Goal: Obtain resource: Obtain resource

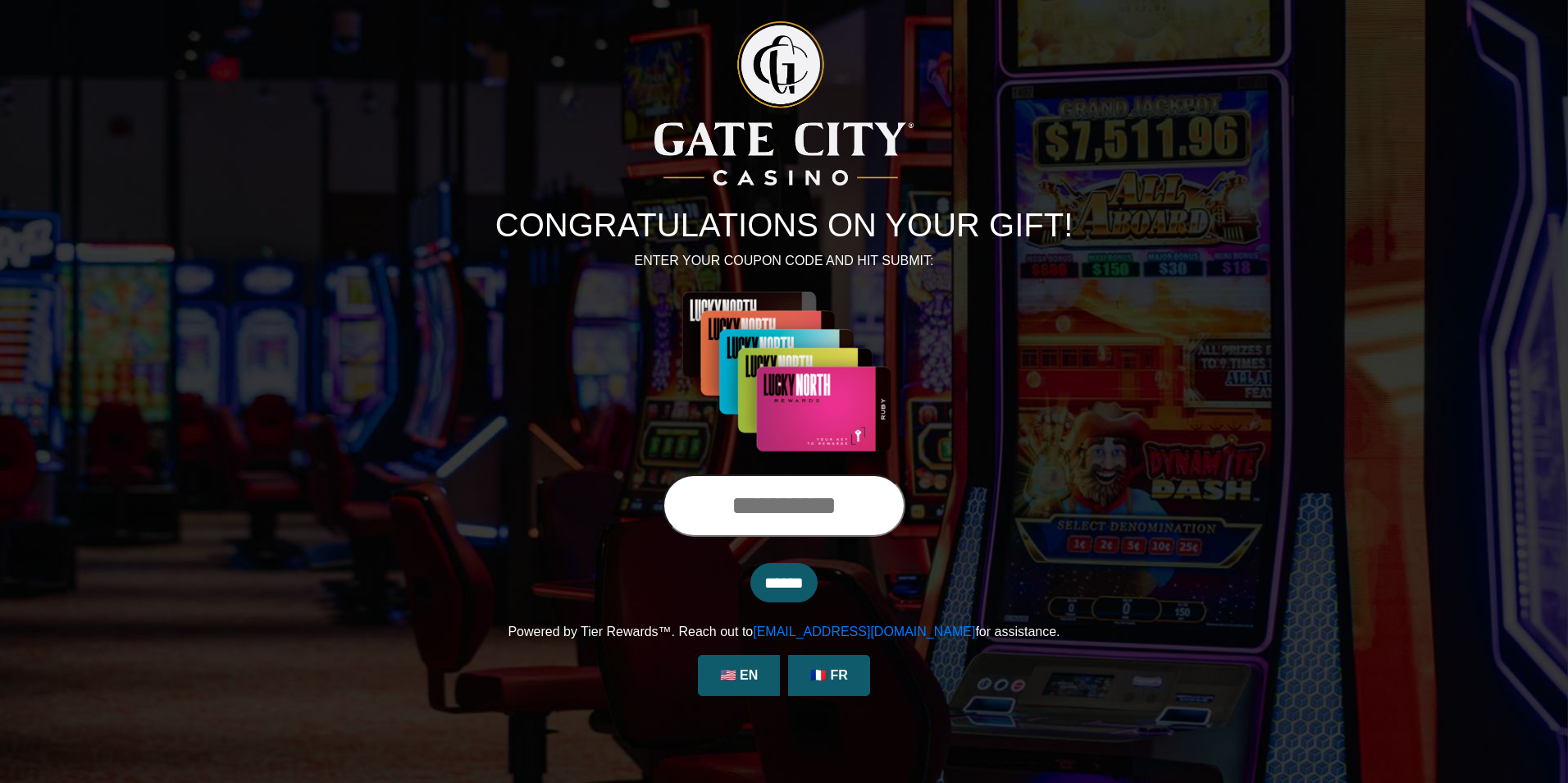
click at [663, 507] on input "text" at bounding box center [784, 506] width 243 height 63
type input "**********"
click at [750, 563] on input "******" at bounding box center [784, 582] width 67 height 40
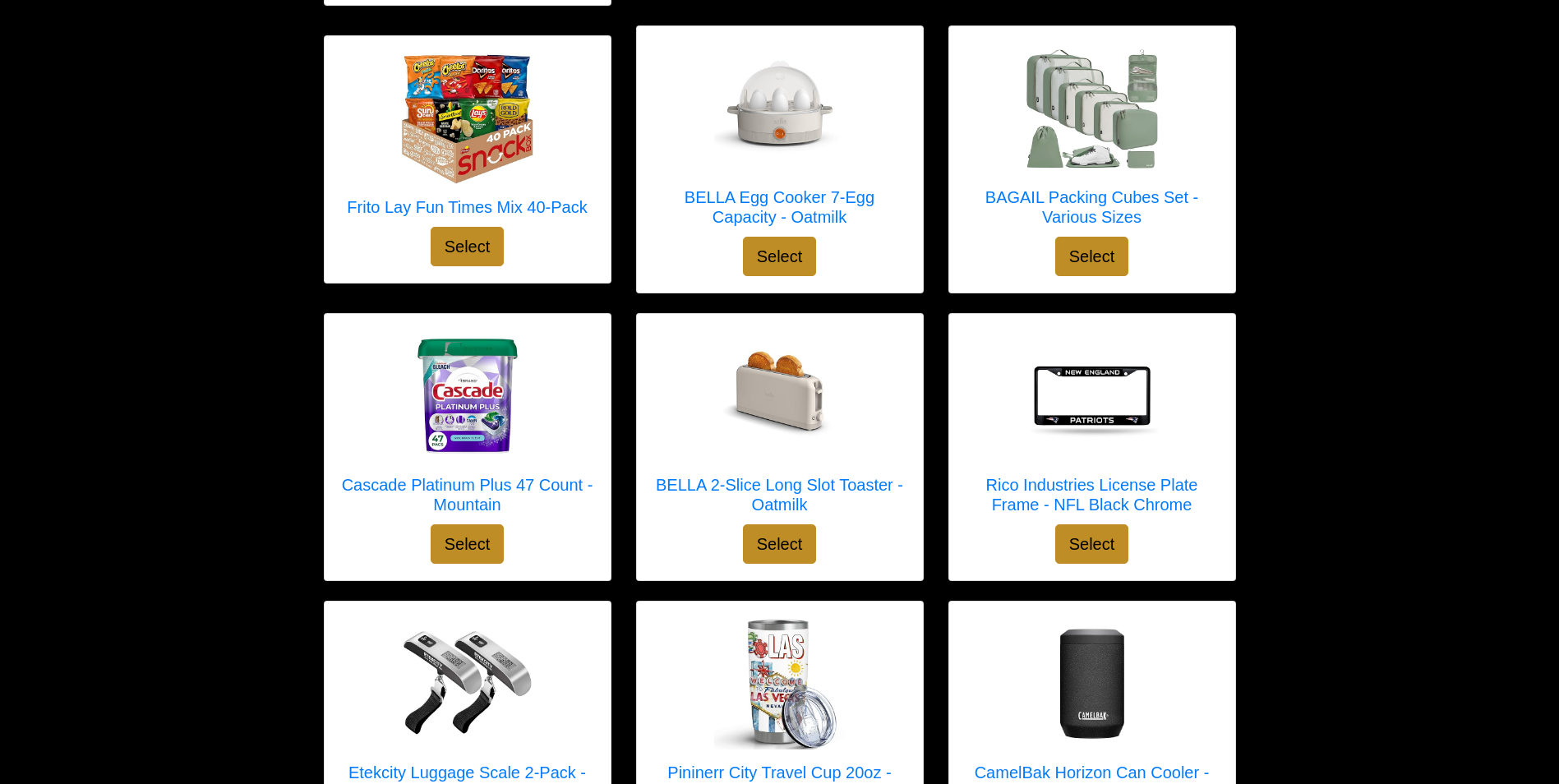
scroll to position [2024, 0]
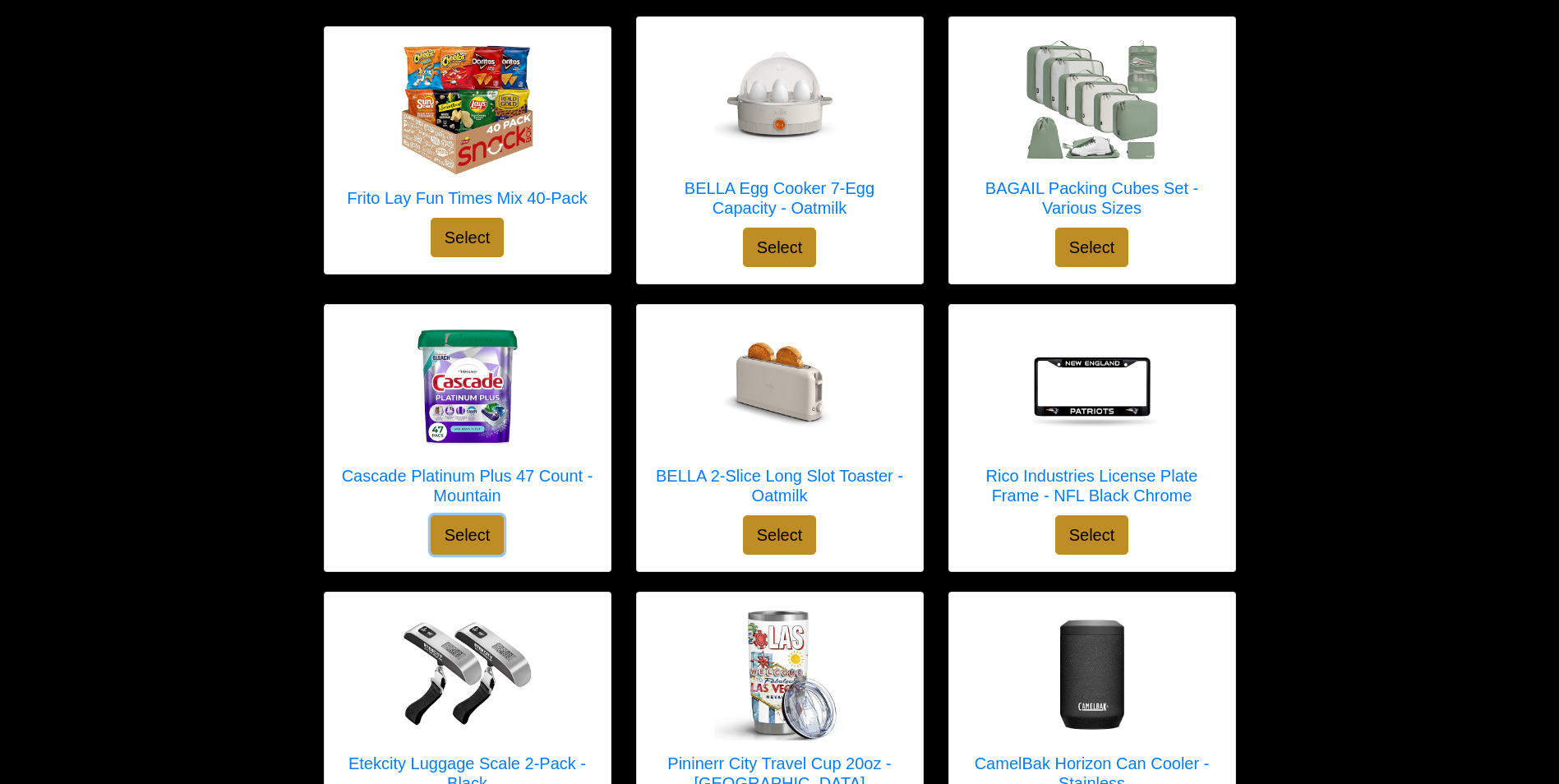
click at [463, 515] on button "Select" at bounding box center [467, 534] width 74 height 40
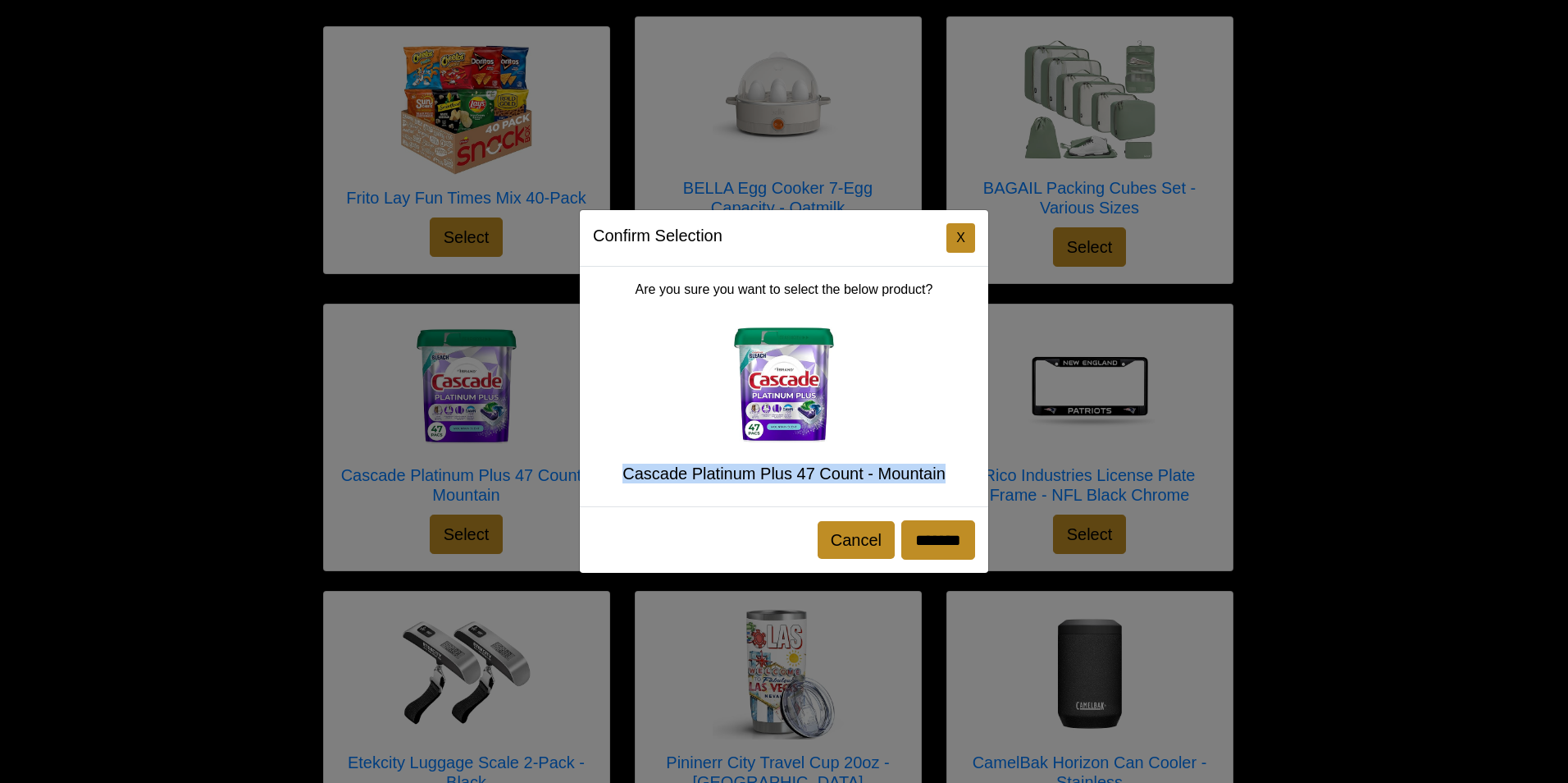
drag, startPoint x: 958, startPoint y: 468, endPoint x: 619, endPoint y: 493, distance: 339.9
click at [619, 493] on div "Are you sure you want to select the below product? Cascade Platinum Plus 47 Cou…" at bounding box center [784, 386] width 408 height 239
copy h5 "Cascade Platinum Plus 47 Count - Mountain"
drag, startPoint x: 836, startPoint y: 541, endPoint x: 753, endPoint y: 343, distance: 214.7
click at [835, 539] on button "Cancel" at bounding box center [855, 539] width 77 height 38
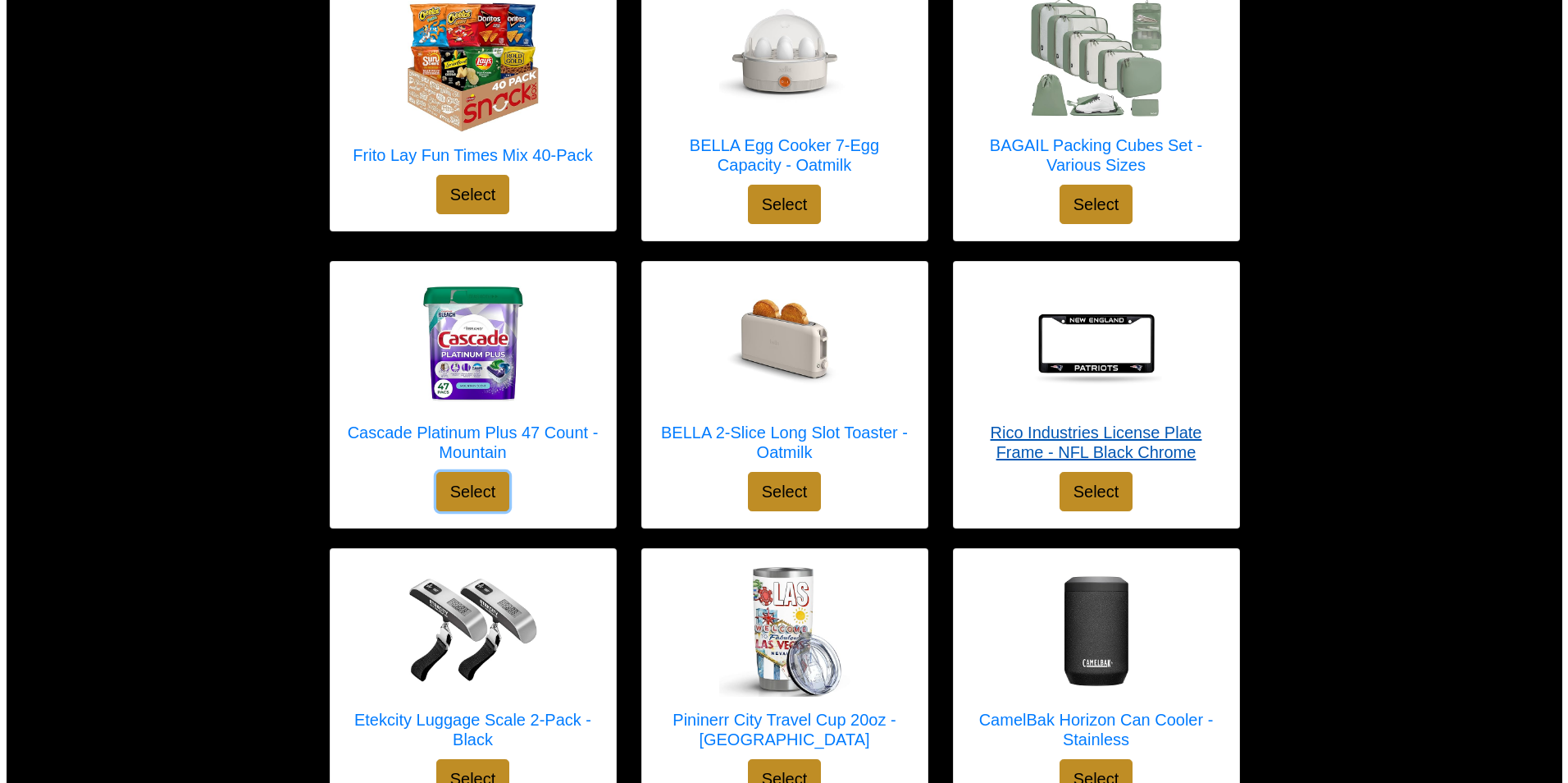
scroll to position [2103, 0]
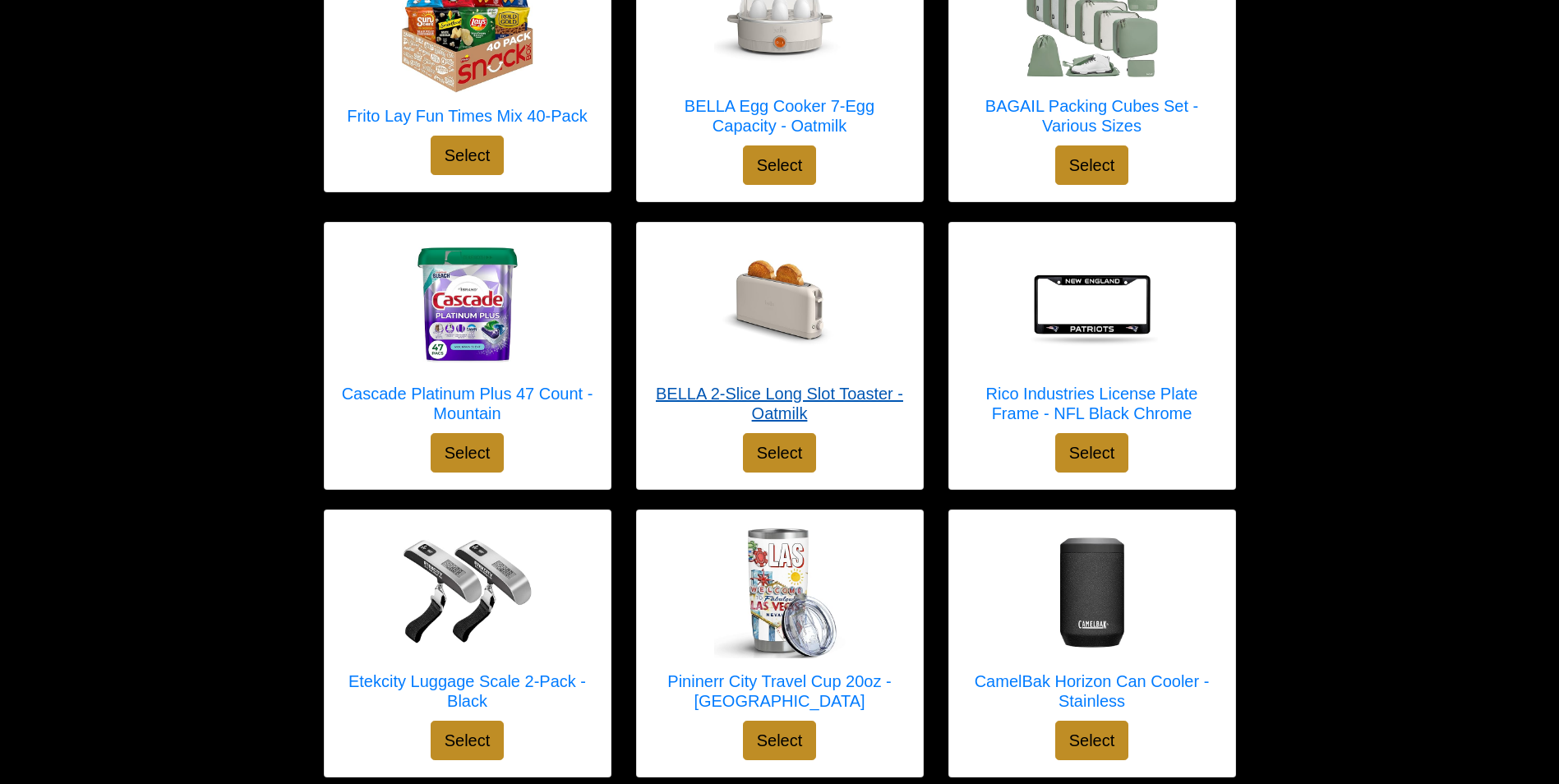
click at [736, 383] on h5 "BELLA 2-Slice Long Slot Toaster - Oatmilk" at bounding box center [780, 403] width 253 height 40
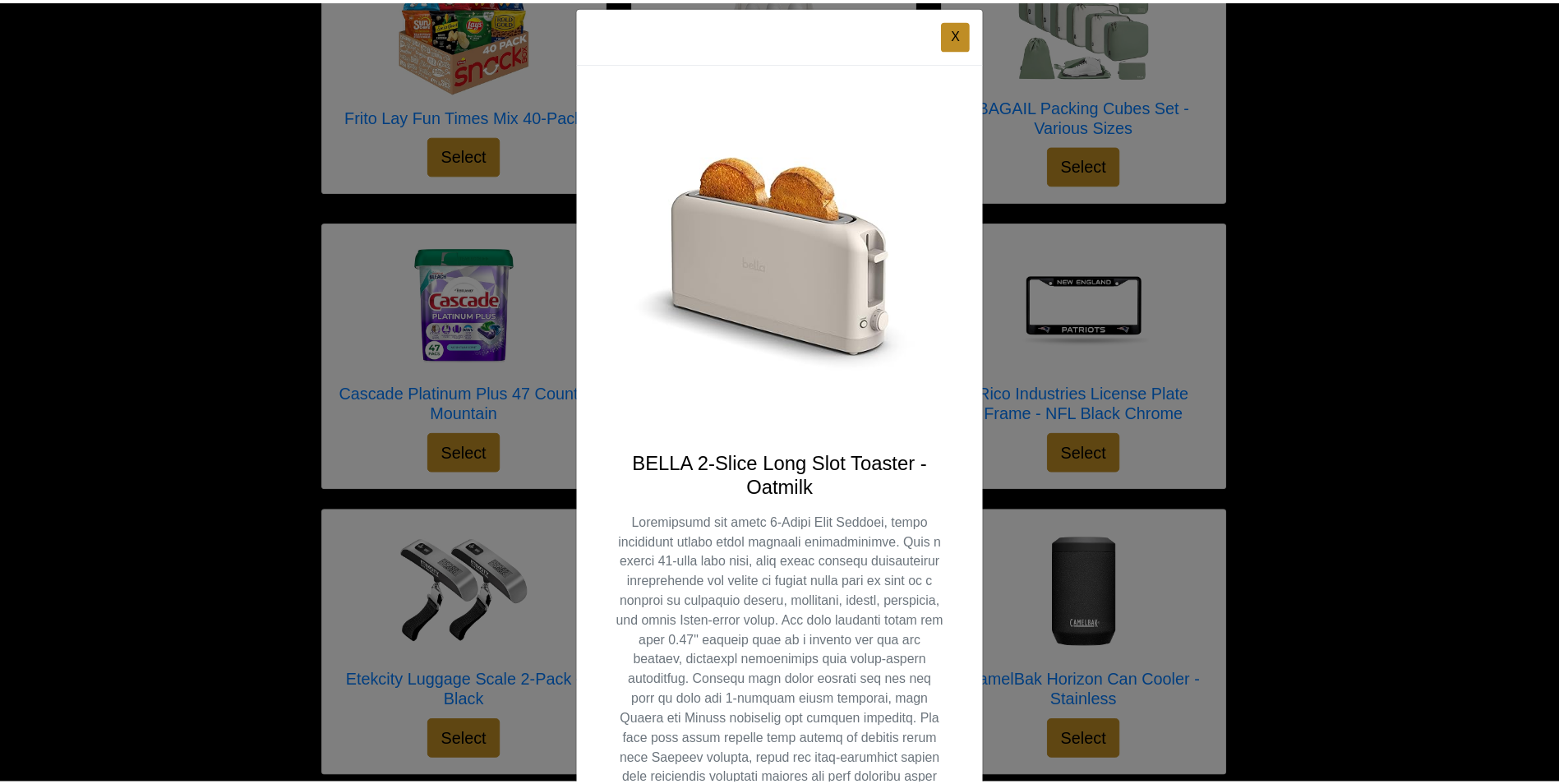
scroll to position [0, 0]
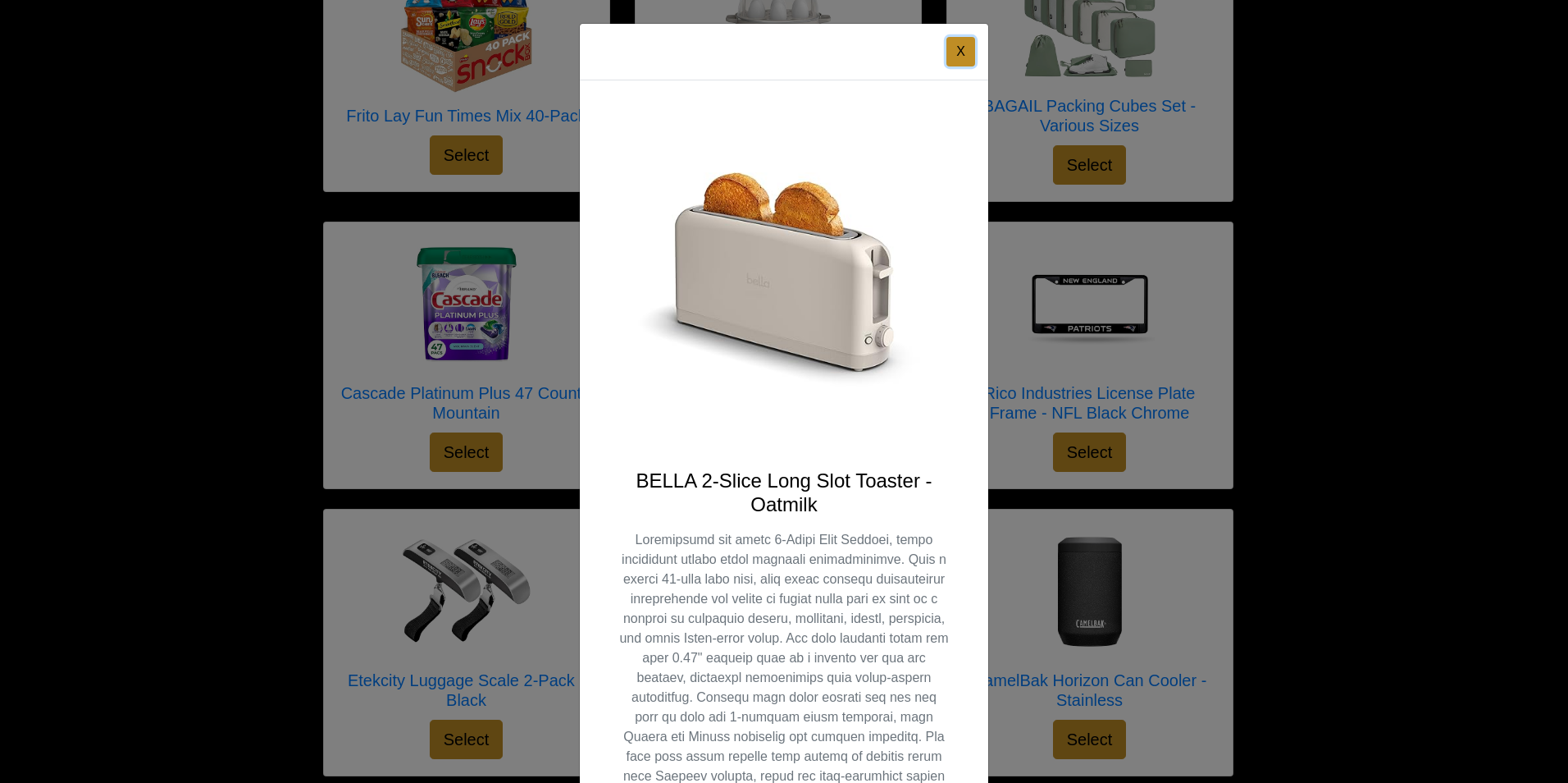
click at [958, 60] on button "X" at bounding box center [960, 51] width 28 height 29
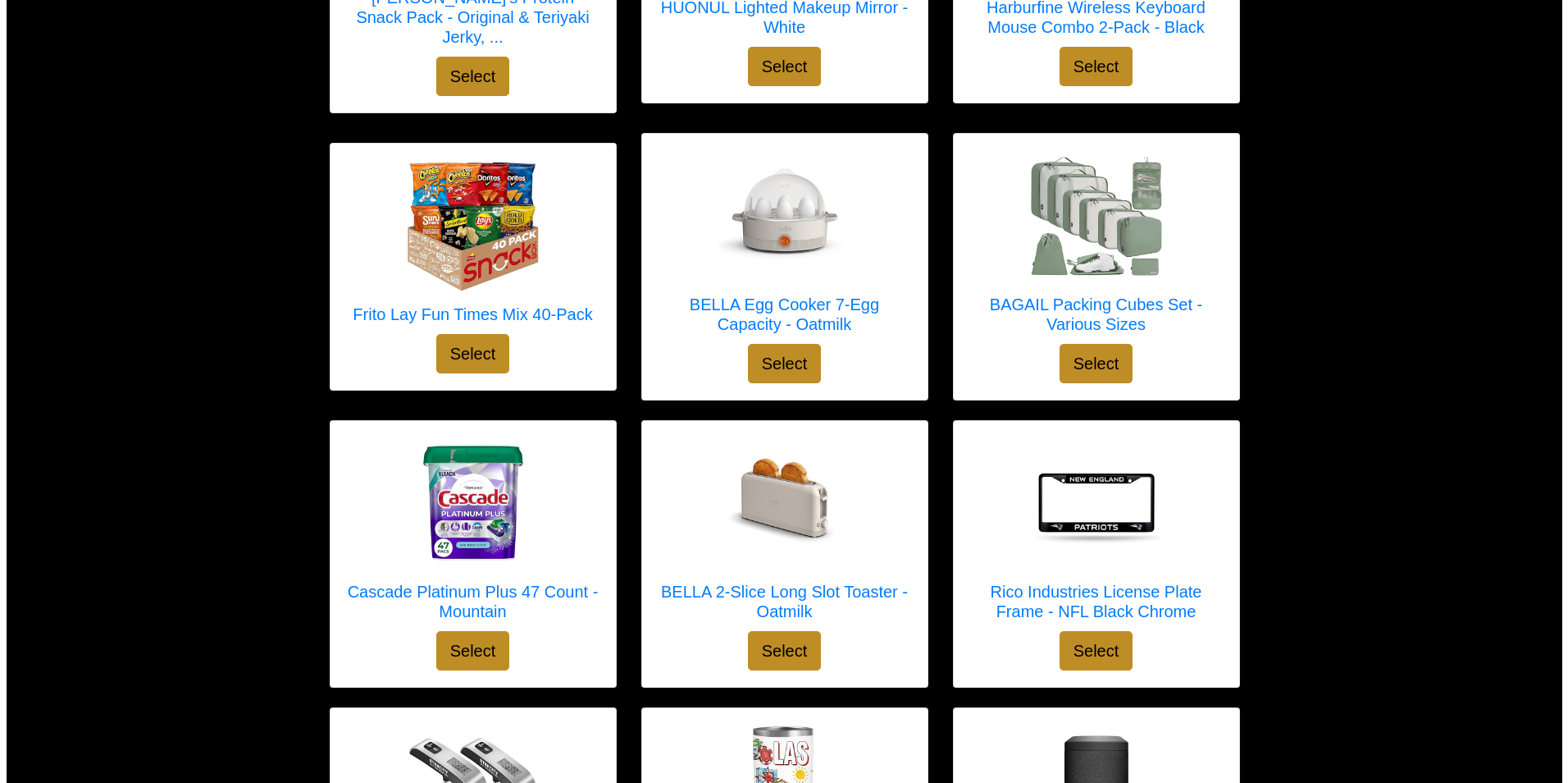
scroll to position [1939, 0]
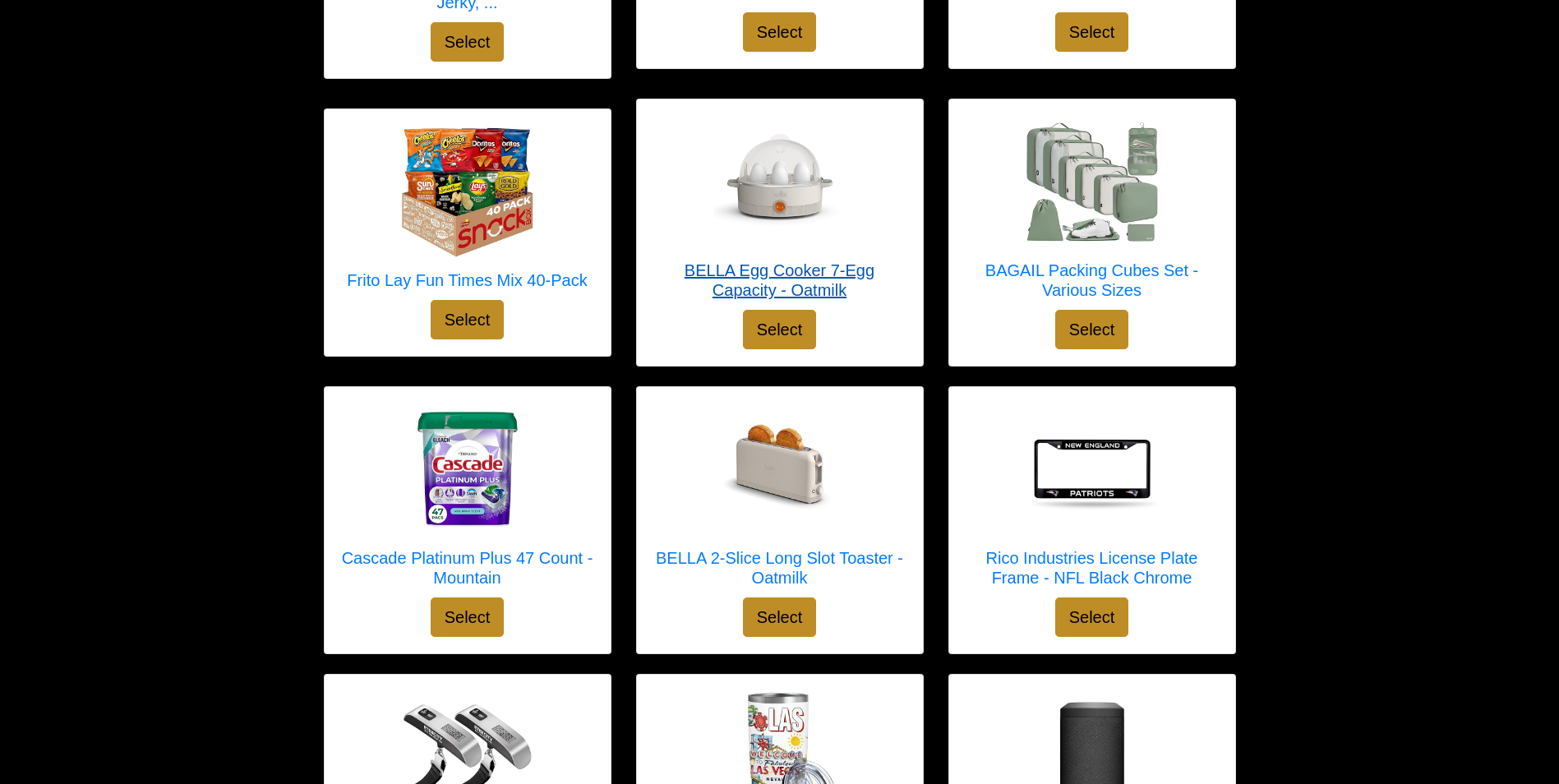
click at [820, 262] on h5 "BELLA Egg Cooker 7-Egg Capacity - Oatmilk" at bounding box center [780, 280] width 253 height 40
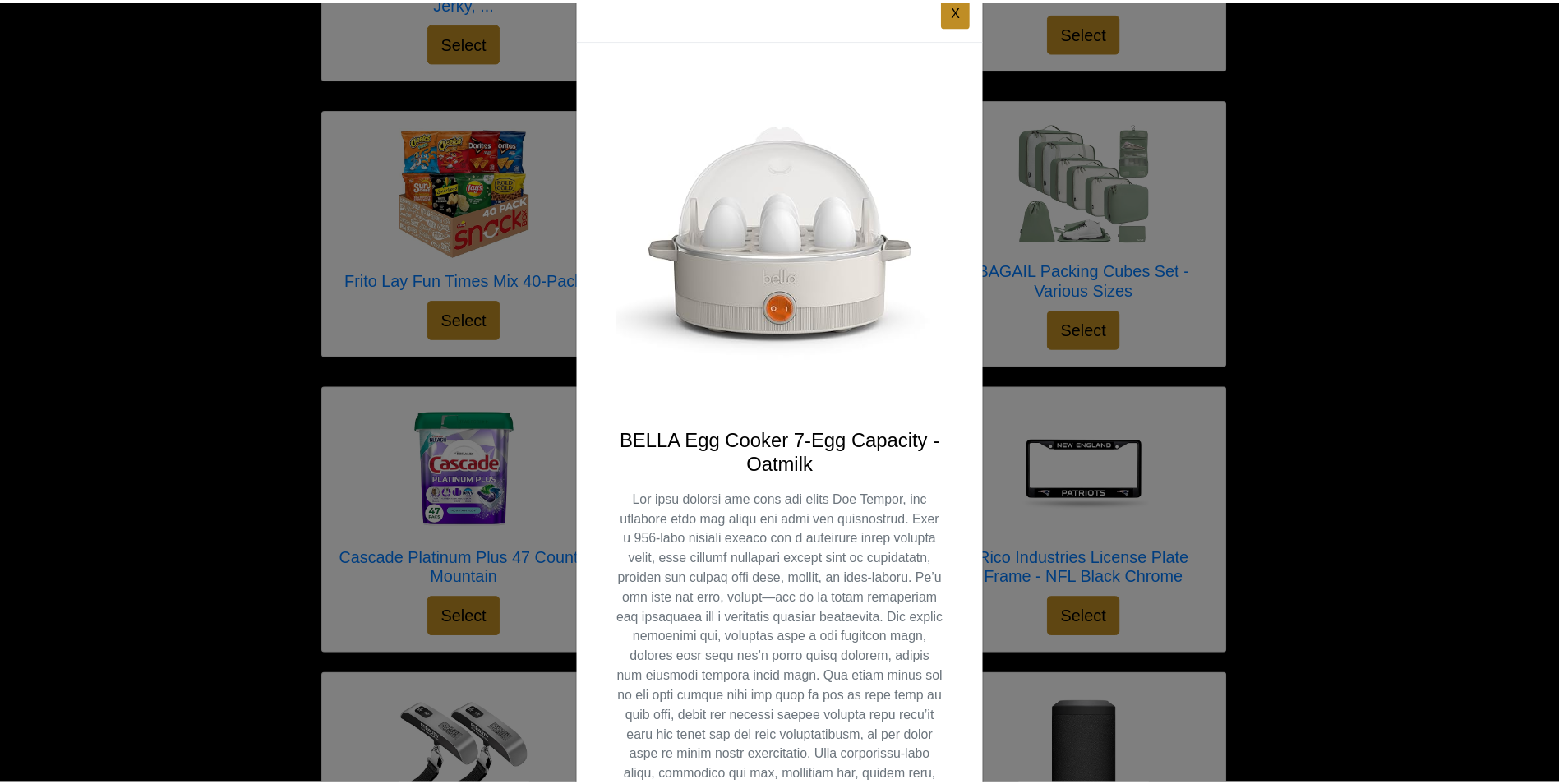
scroll to position [0, 0]
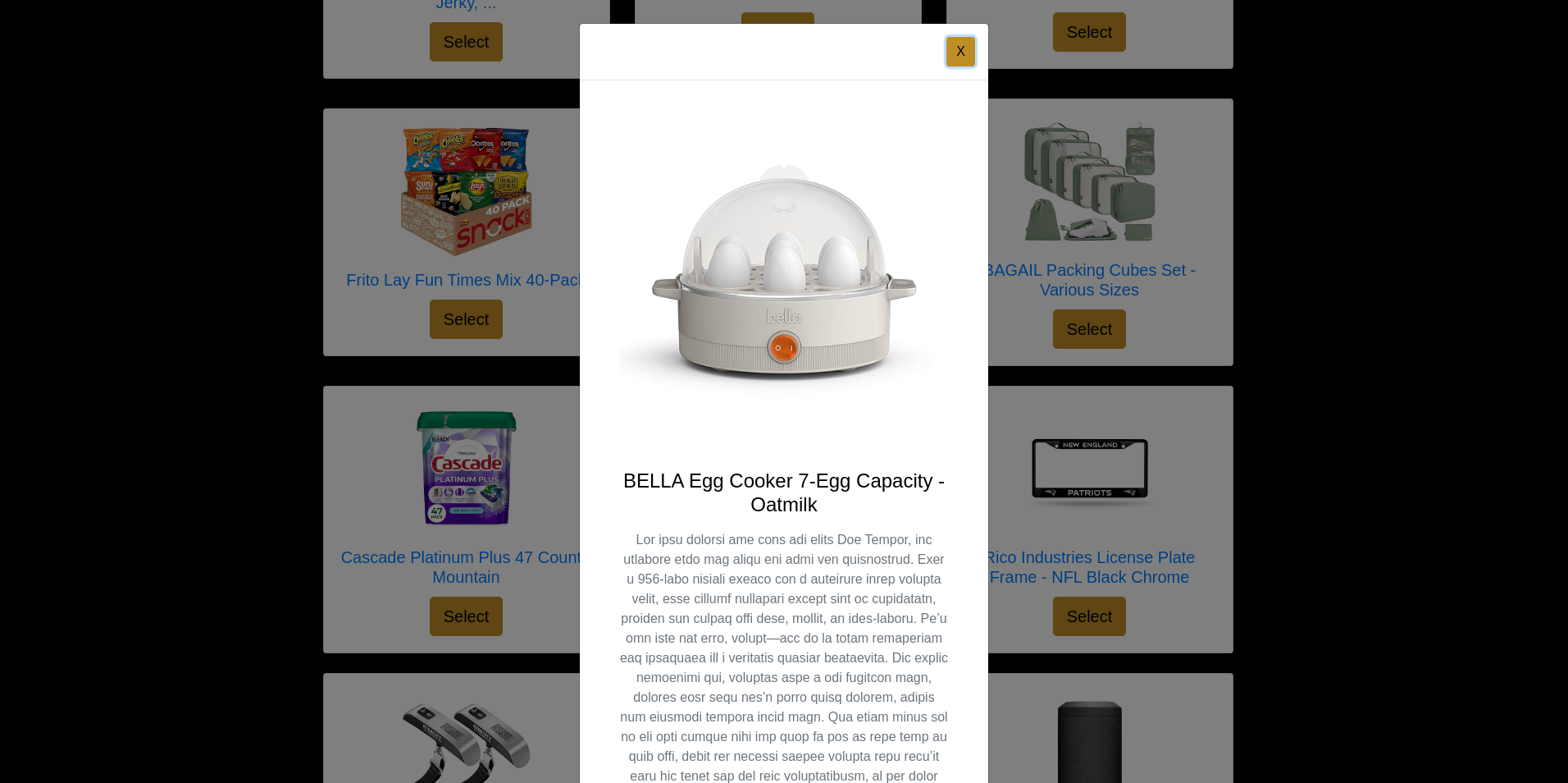
click at [954, 52] on button "X" at bounding box center [960, 51] width 28 height 29
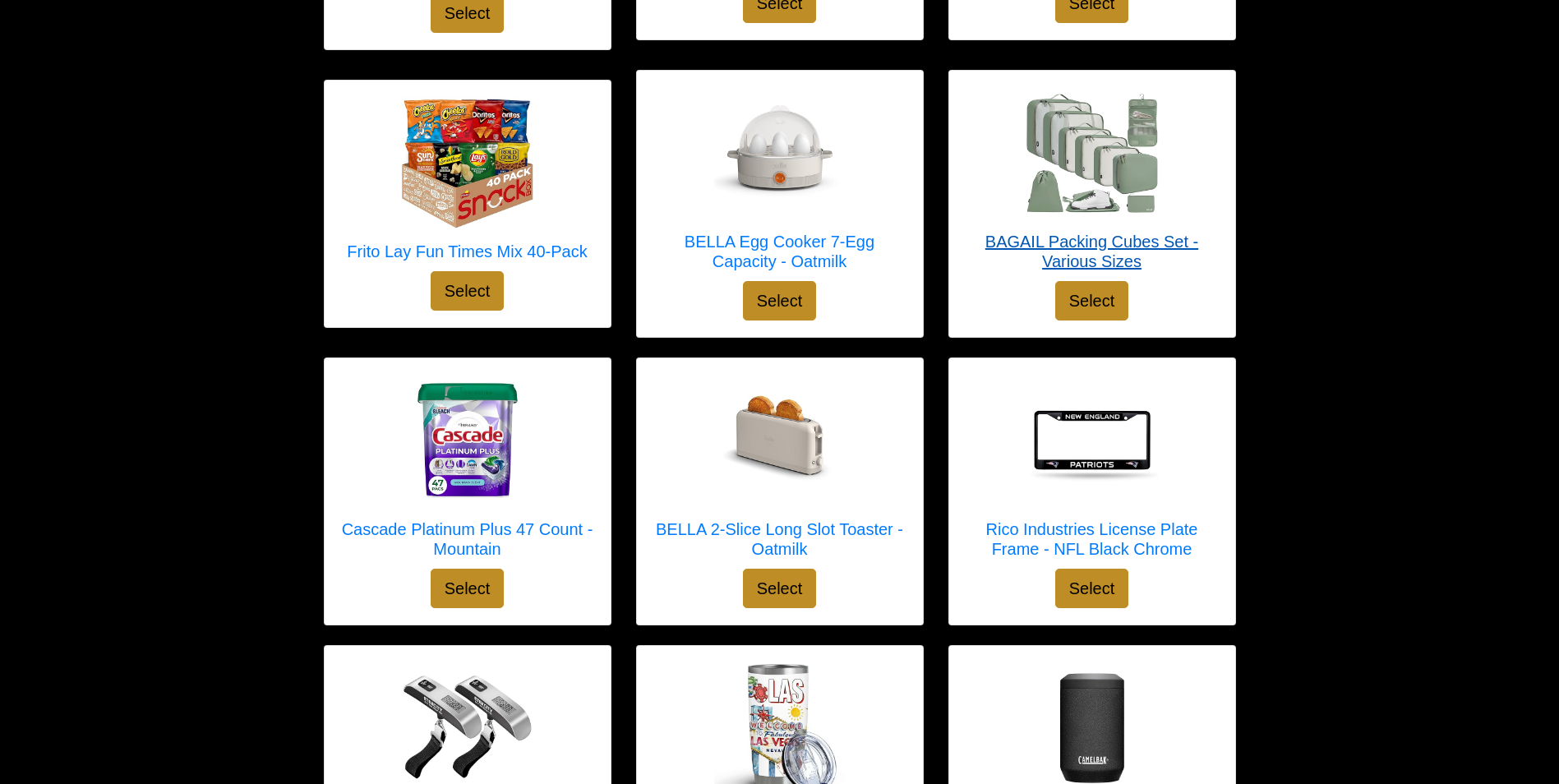
scroll to position [1941, 0]
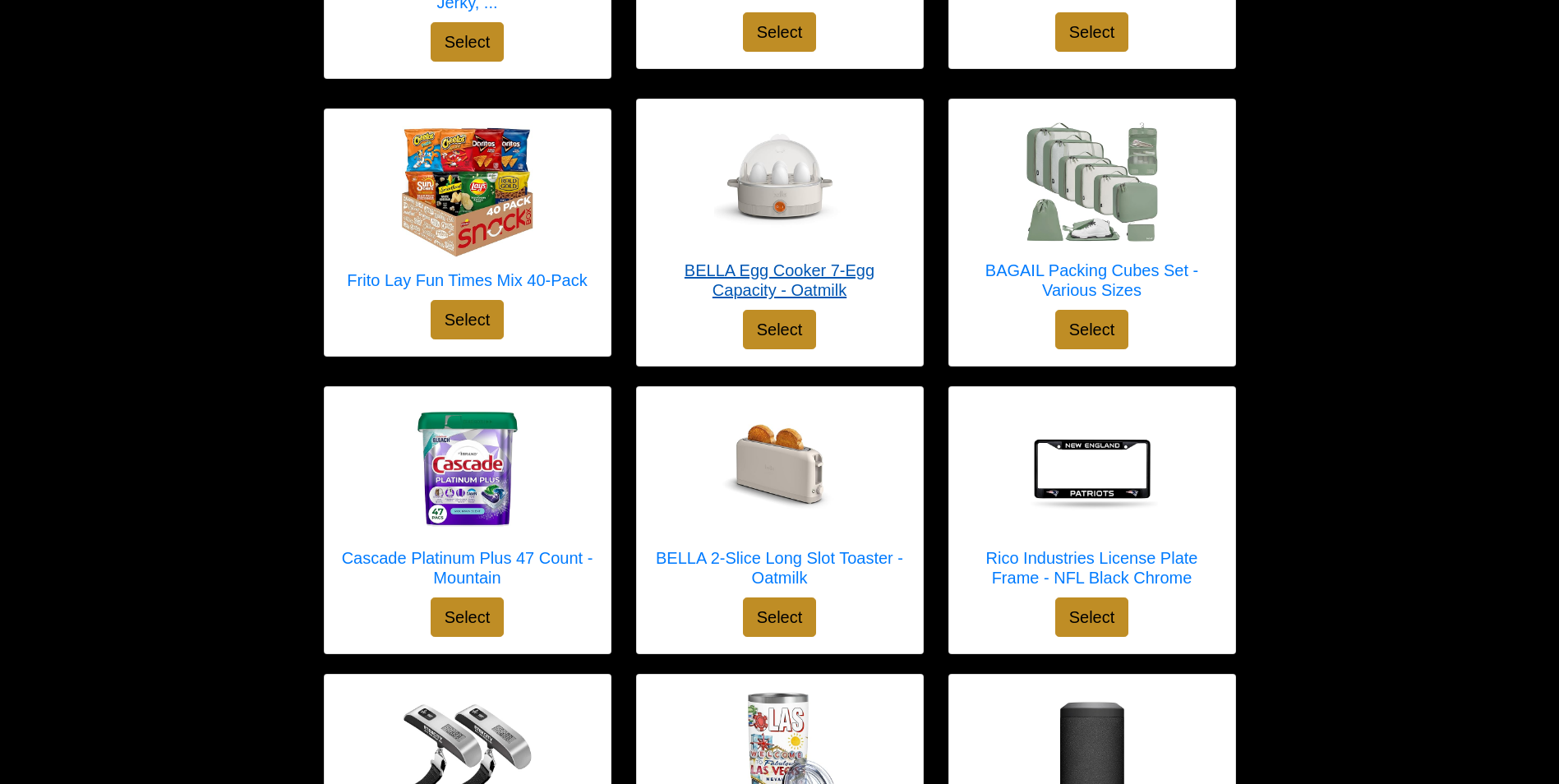
click at [776, 263] on h5 "BELLA Egg Cooker 7-Egg Capacity - Oatmilk" at bounding box center [780, 280] width 253 height 40
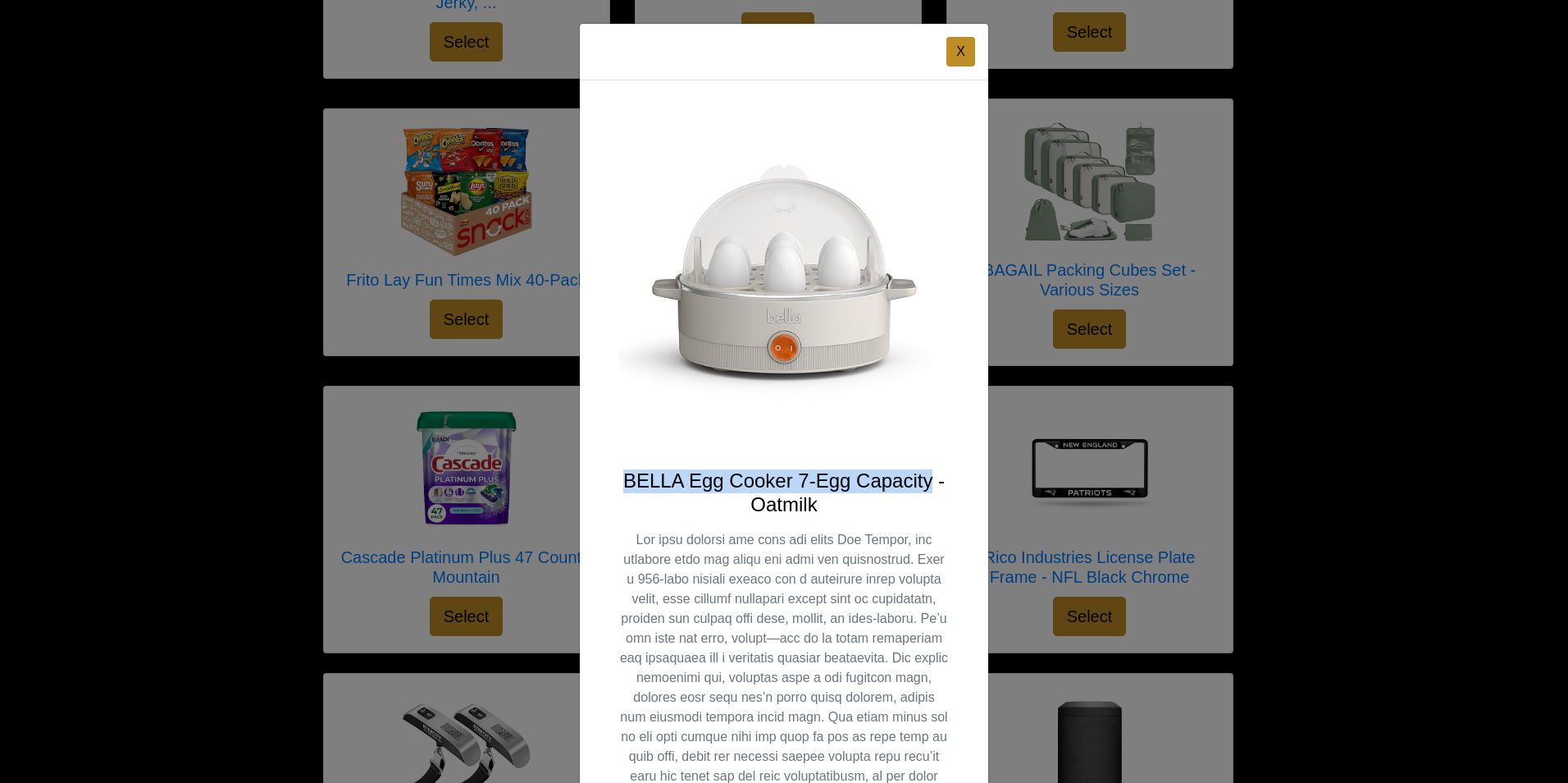
drag, startPoint x: 925, startPoint y: 479, endPoint x: 610, endPoint y: 480, distance: 315.0
click at [610, 480] on div "BELLA Egg Cooker 7-Egg Capacity - Oatmilk Select" at bounding box center [784, 551] width 408 height 942
copy h4 "BELLA Egg Cooker 7-Egg Capacity"
click at [946, 54] on button "X" at bounding box center [960, 51] width 28 height 29
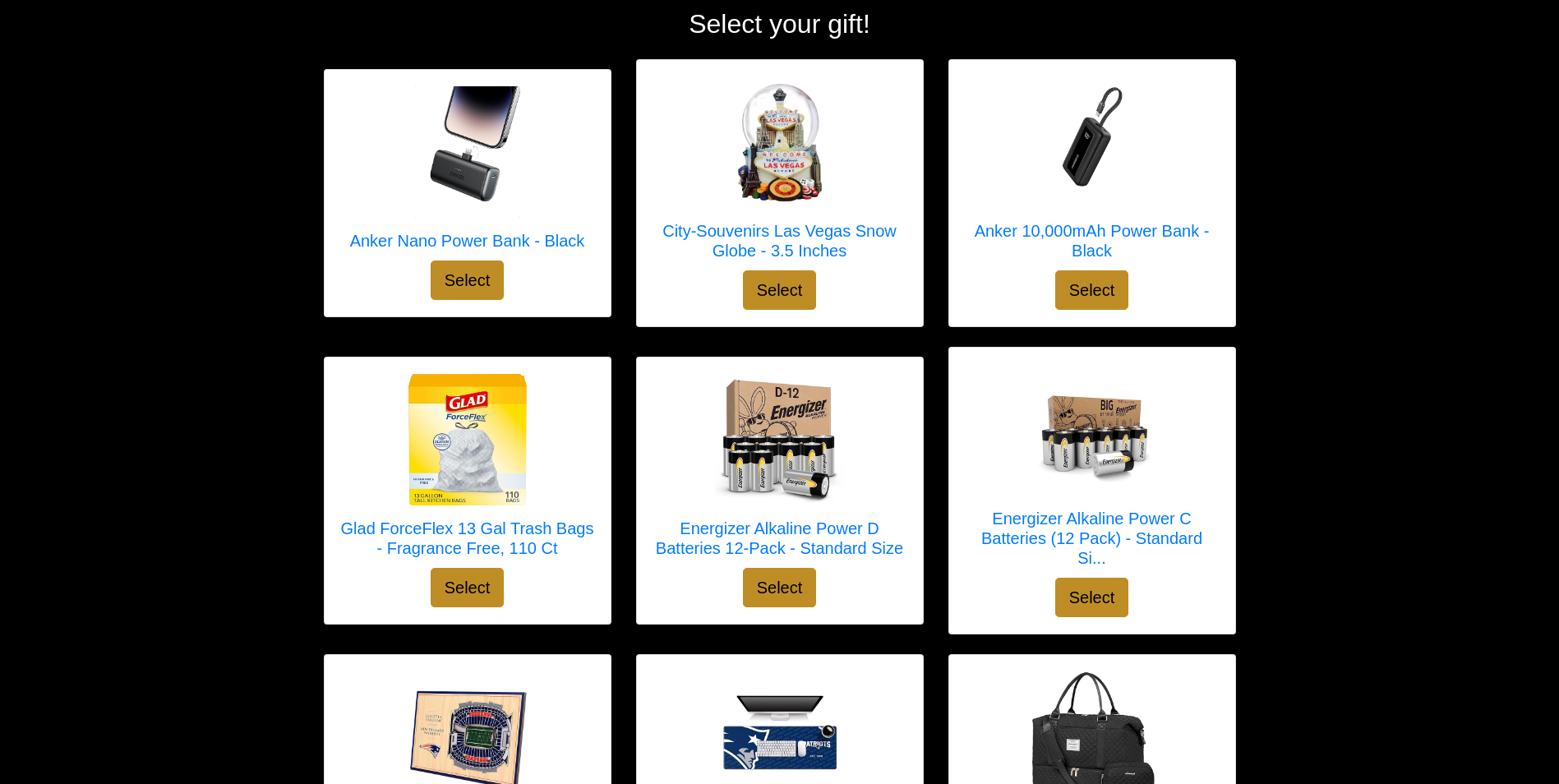
scroll to position [0, 0]
